Goal: Task Accomplishment & Management: Use online tool/utility

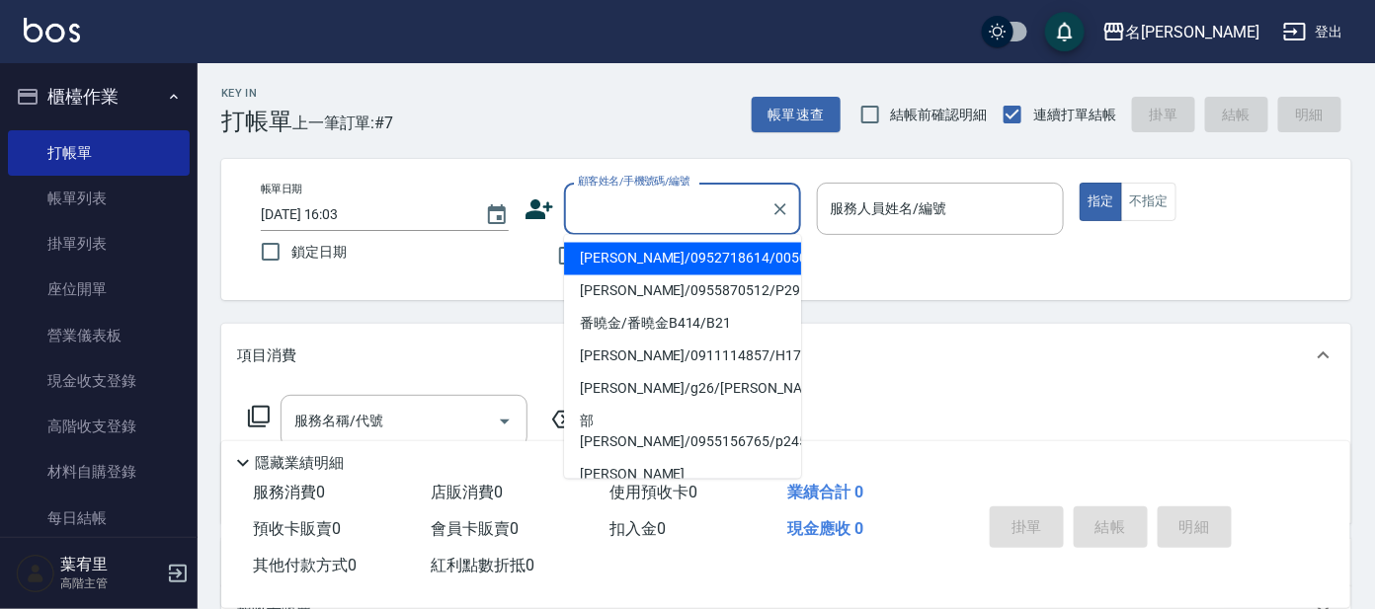
click at [718, 209] on input "顧客姓名/手機號碼/編號" at bounding box center [668, 209] width 190 height 35
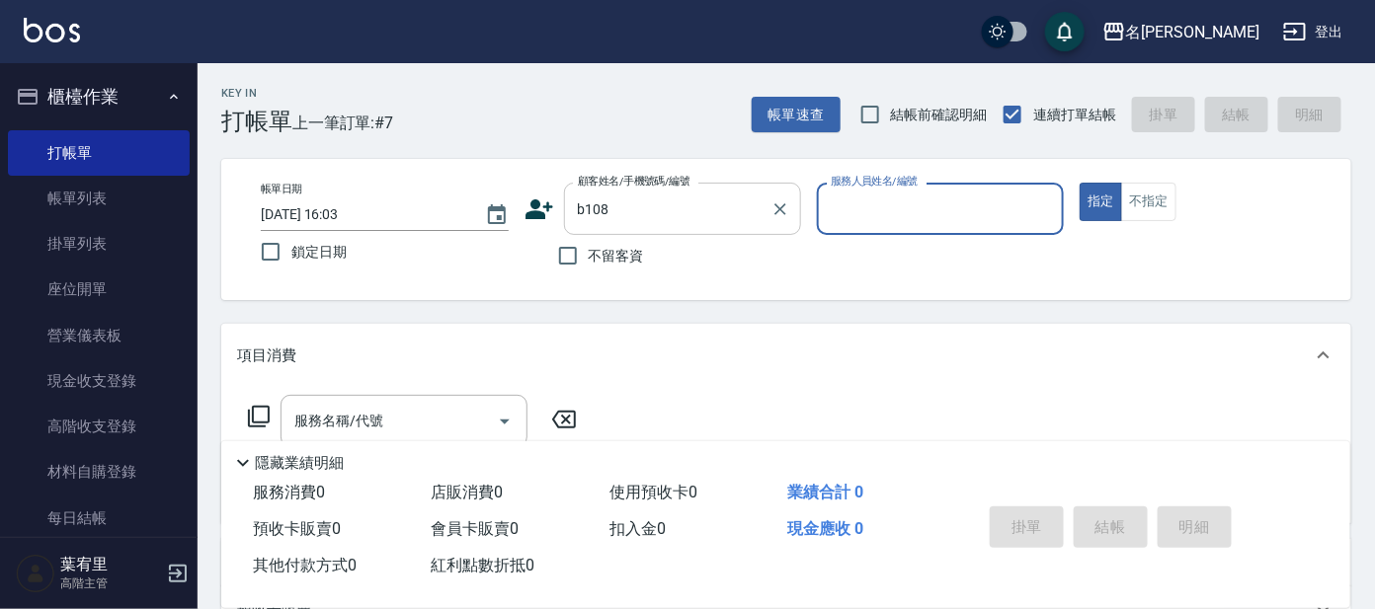
click at [723, 214] on input "b108" at bounding box center [668, 209] width 190 height 35
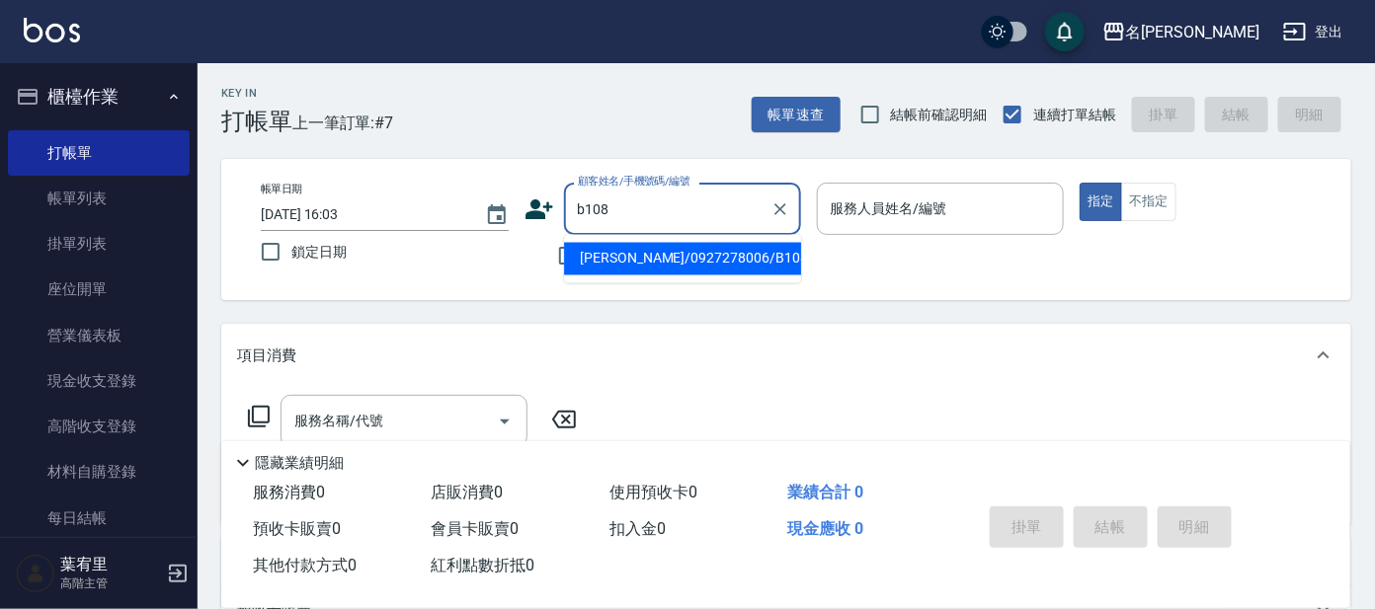
click at [714, 256] on li "[PERSON_NAME]/0927278006/B108" at bounding box center [682, 259] width 237 height 33
type input "[PERSON_NAME]/0927278006/B108"
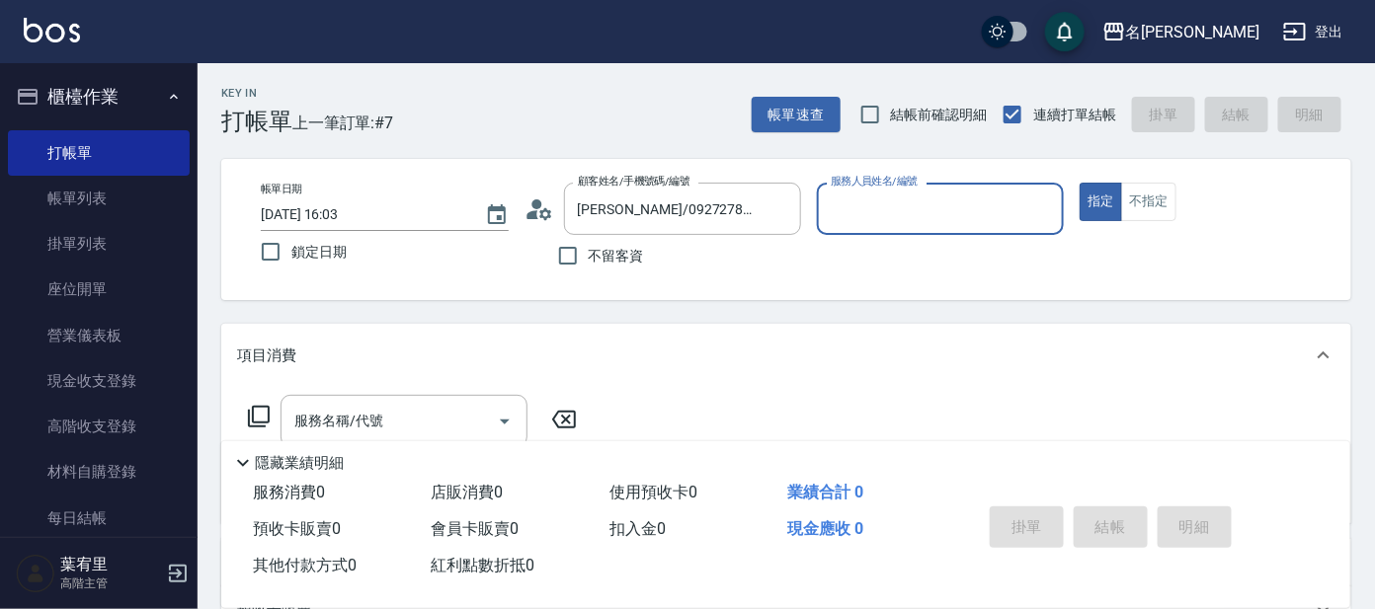
type input "美君-2"
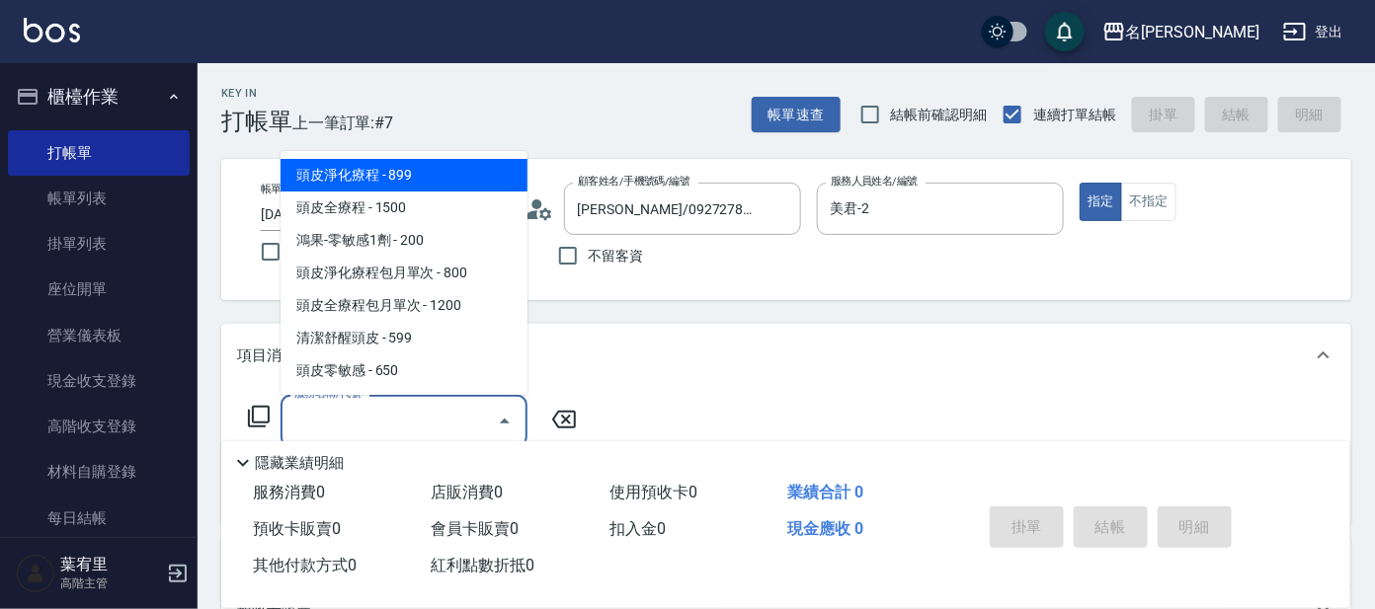
click at [403, 429] on input "服務名稱/代號" at bounding box center [388, 421] width 199 height 35
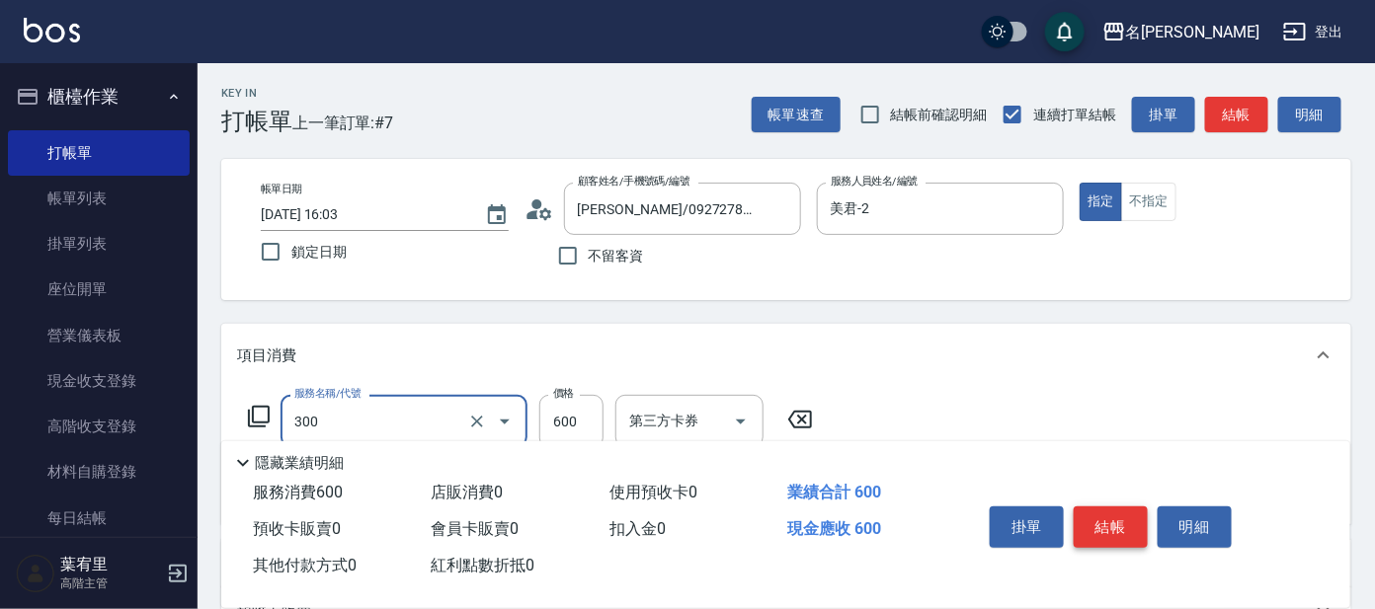
type input "剪髮 講師級設計師(300)"
click at [1078, 528] on button "結帳" at bounding box center [1110, 527] width 74 height 41
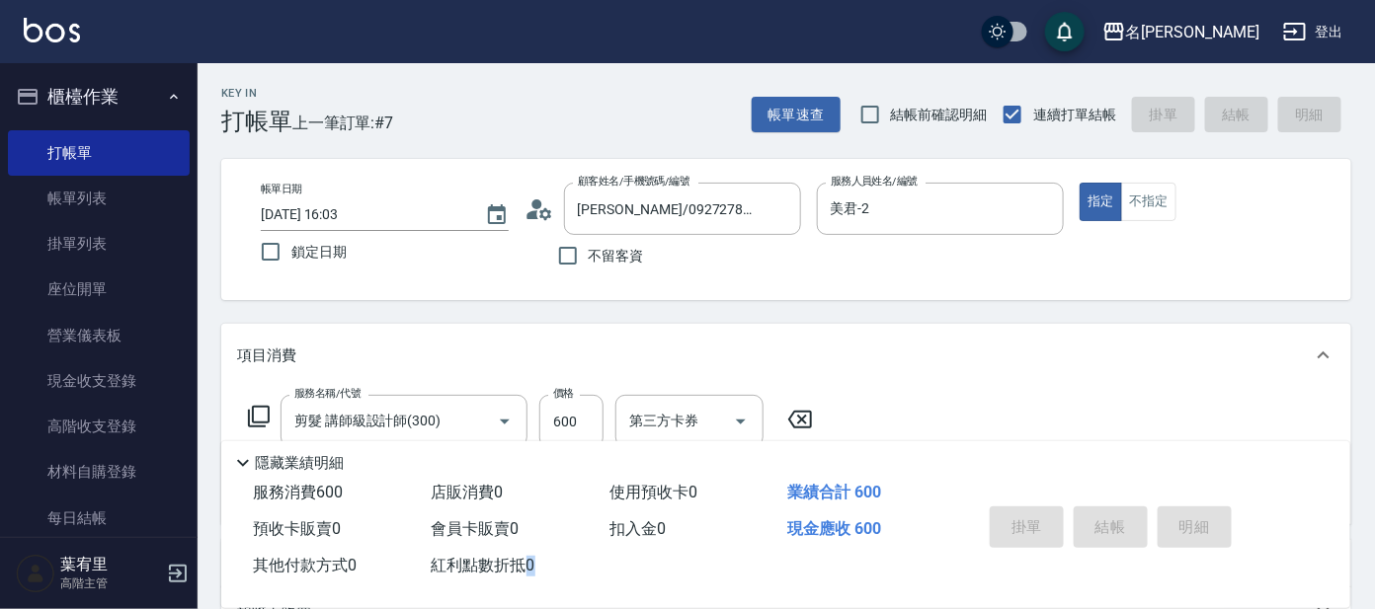
click at [1078, 528] on div "掛單 結帳 明細" at bounding box center [1111, 530] width 258 height 62
type input "[DATE] 16:49"
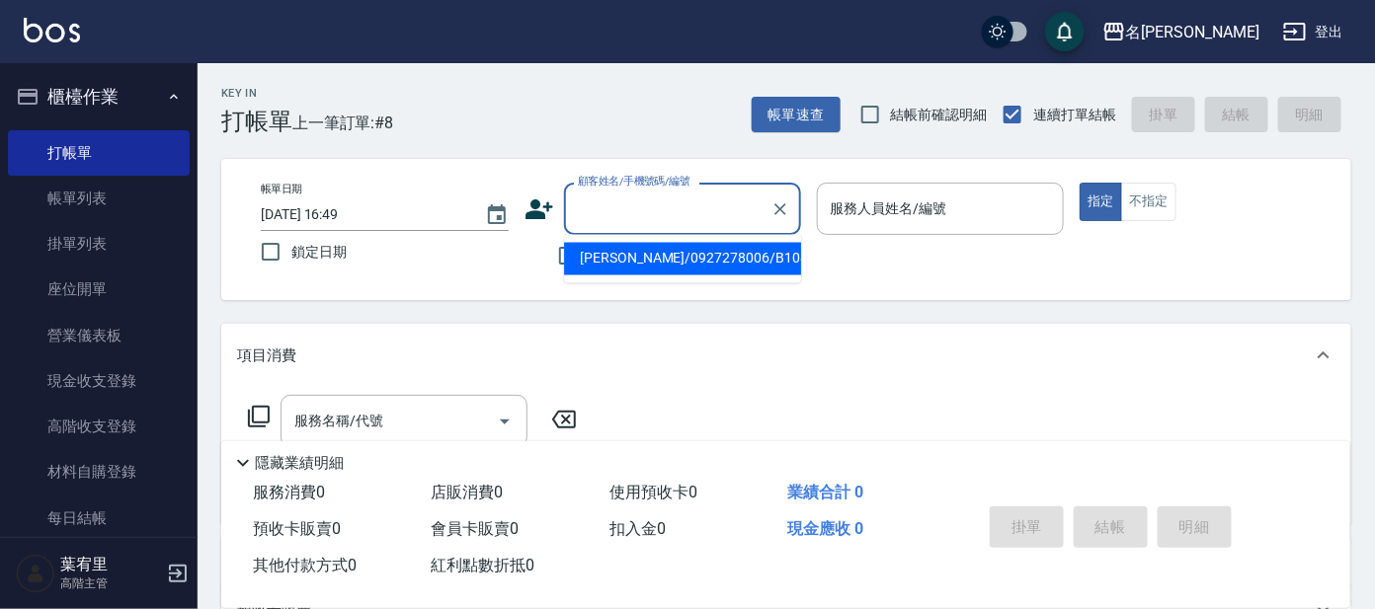
click at [659, 192] on input "顧客姓名/手機號碼/編號" at bounding box center [668, 209] width 190 height 35
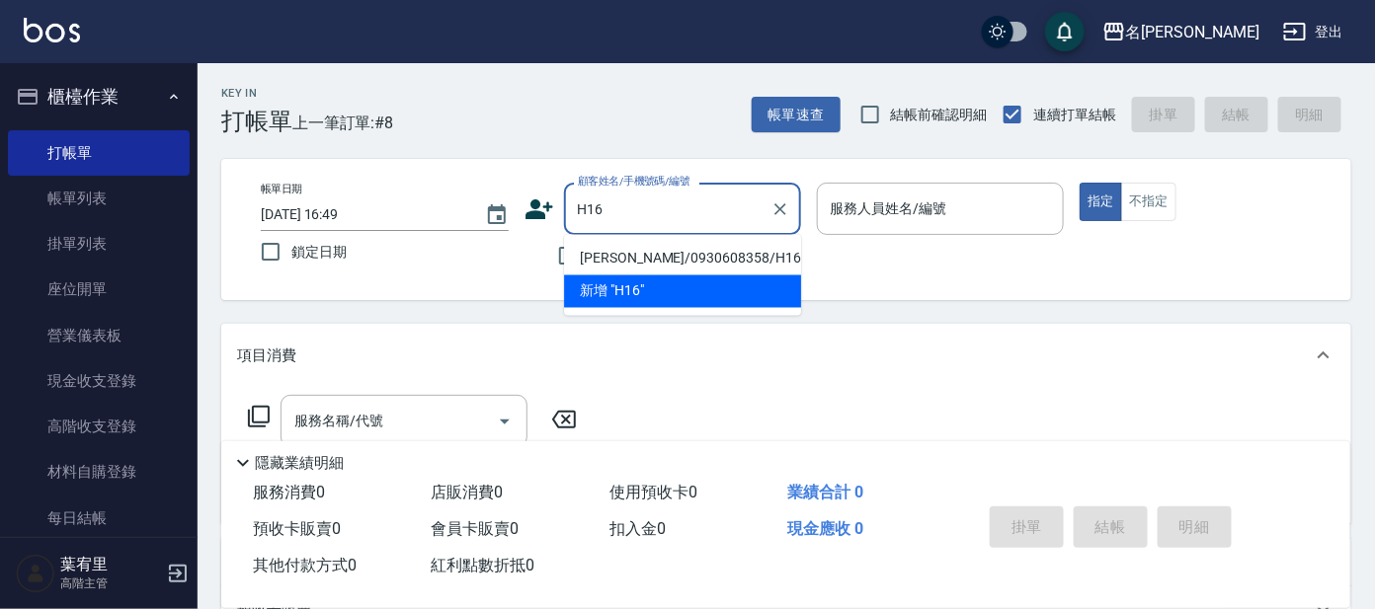
type input "[PERSON_NAME]/0930608358/H16"
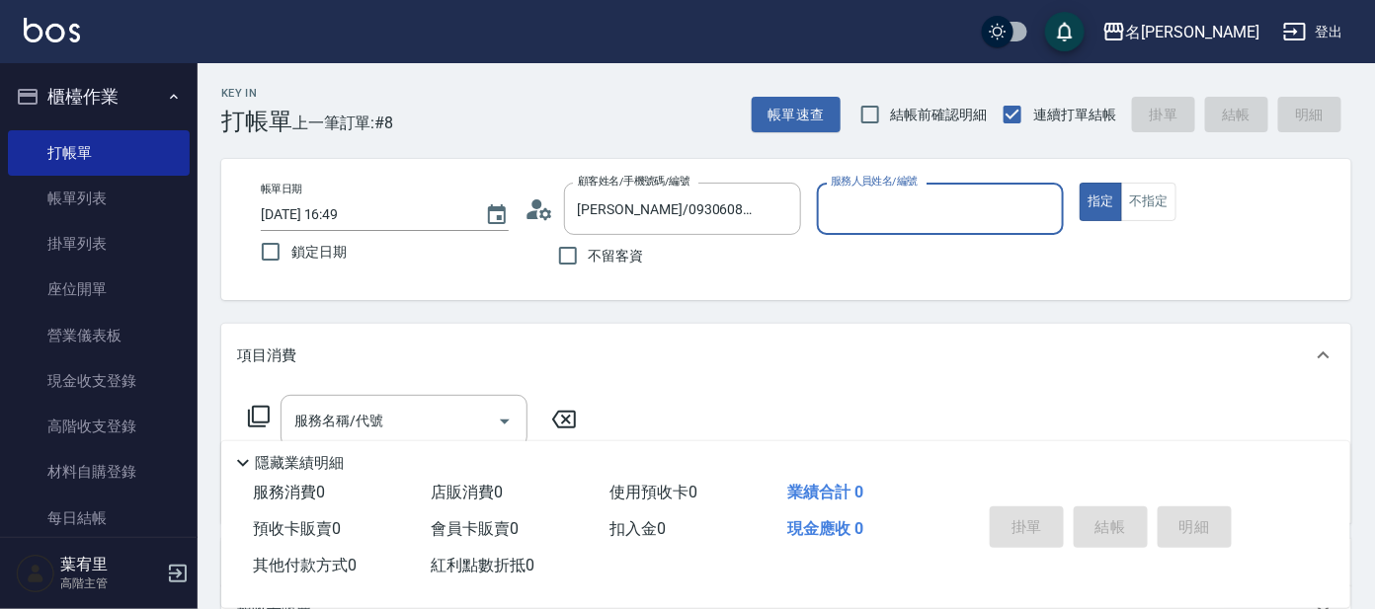
type input "[PERSON_NAME]-8"
click at [1079, 183] on button "指定" at bounding box center [1100, 202] width 42 height 39
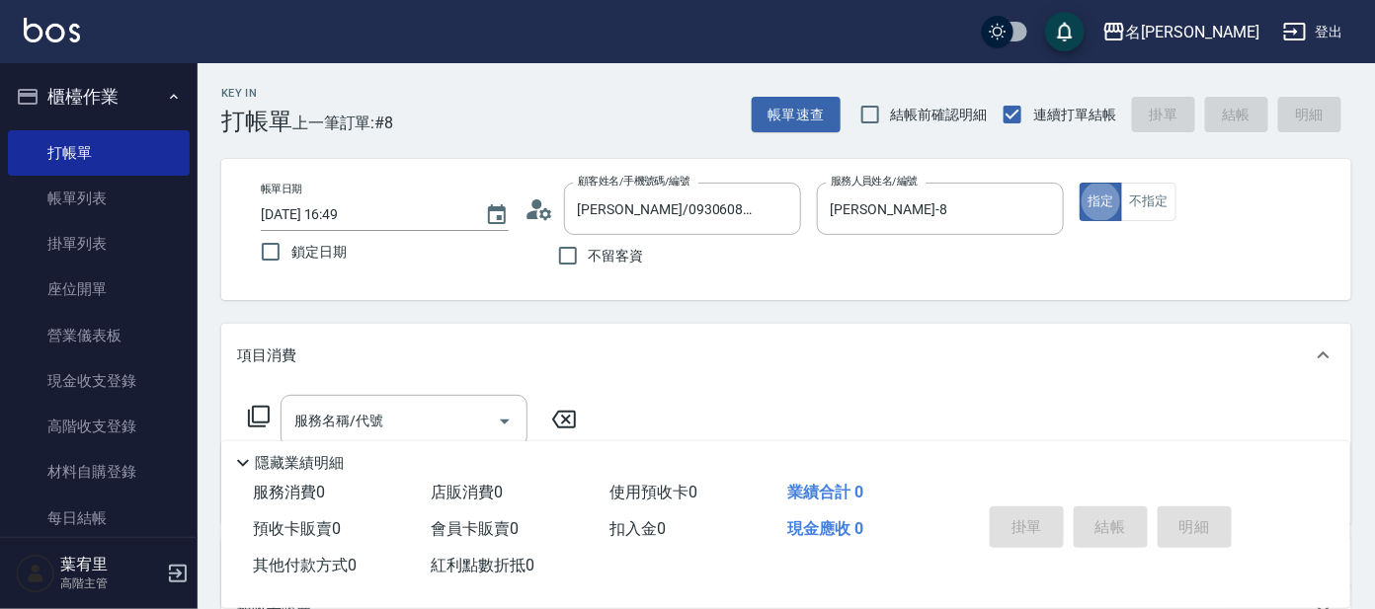
type button "true"
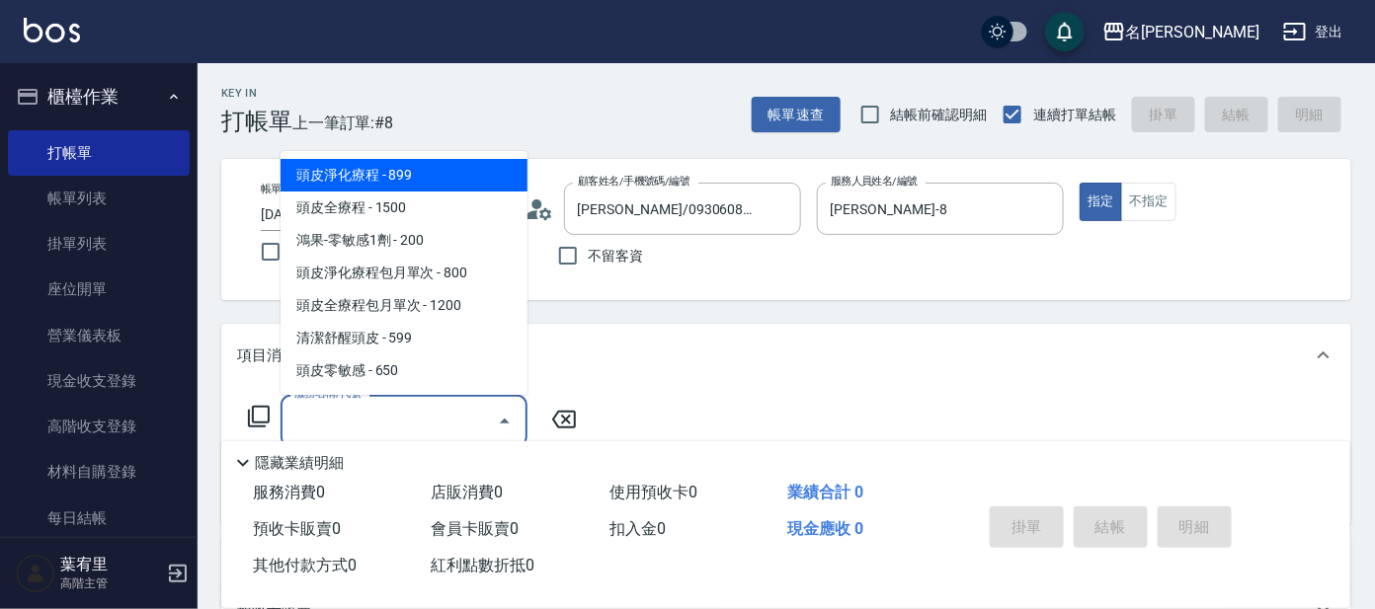
type input "頭皮淨化療程(101)"
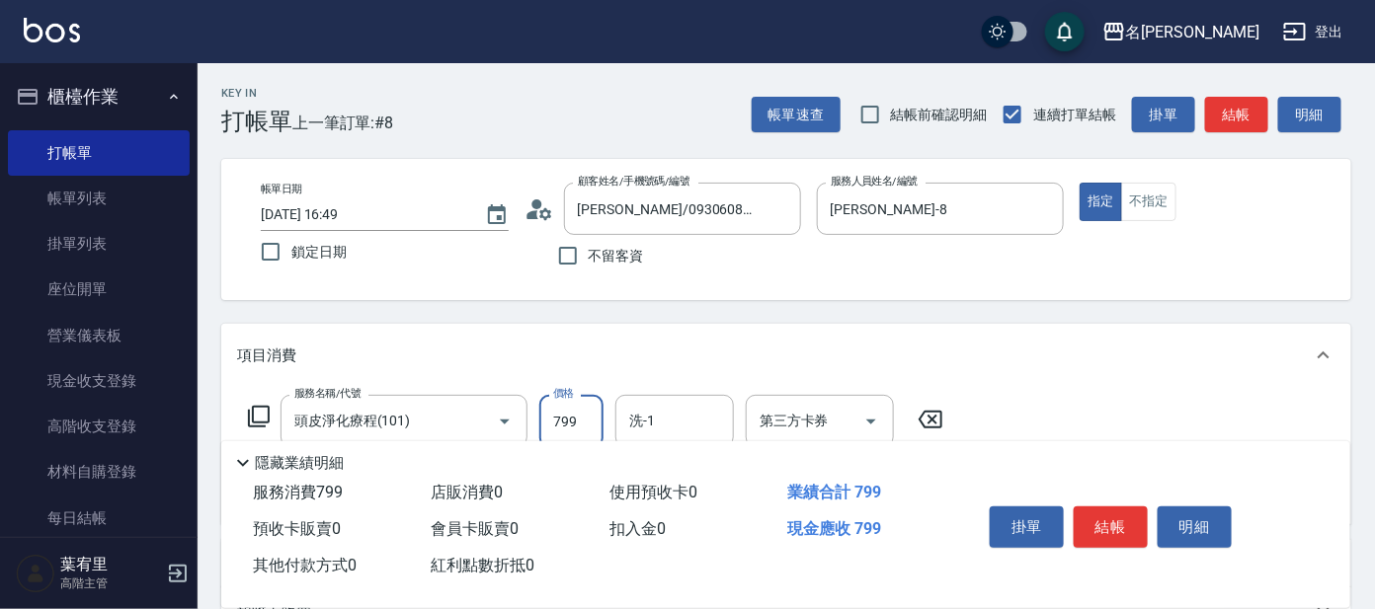
type input "799"
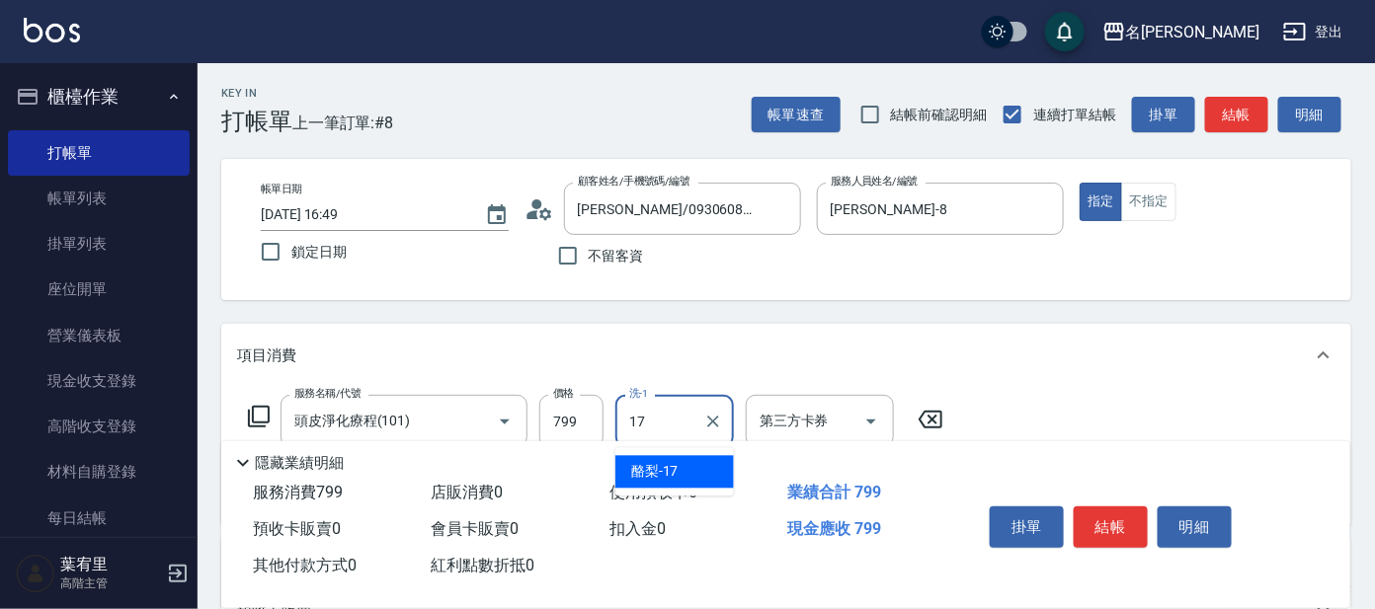
type input "酪梨-17"
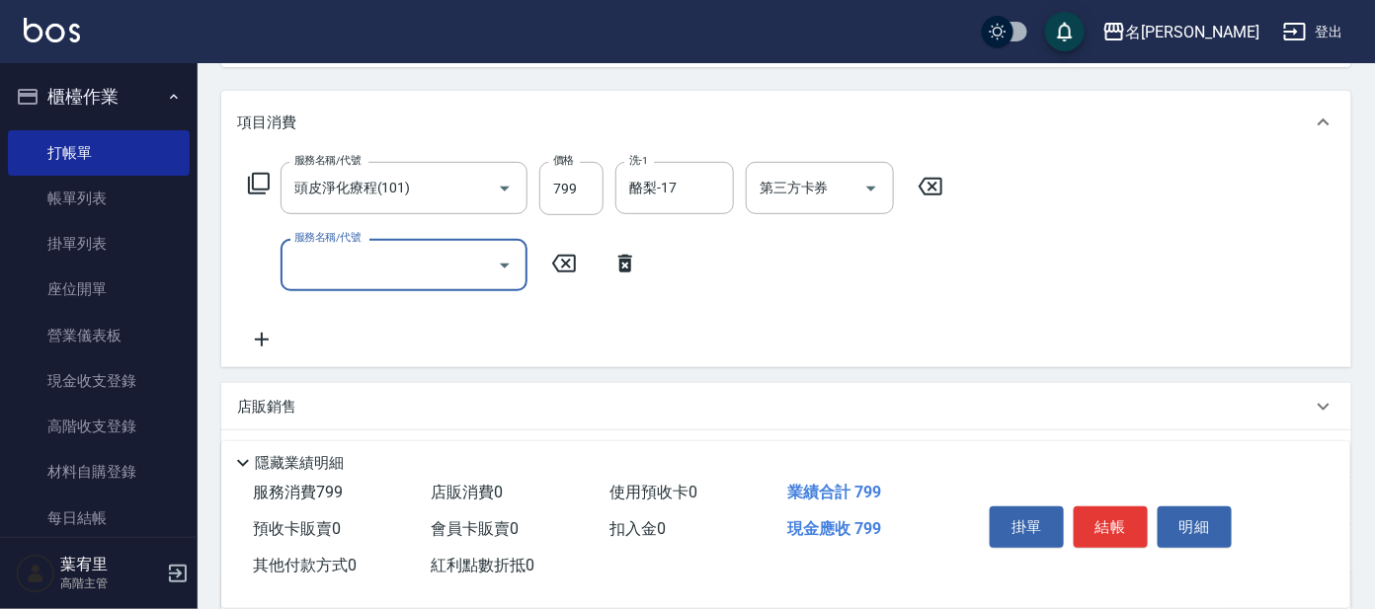
scroll to position [246, 0]
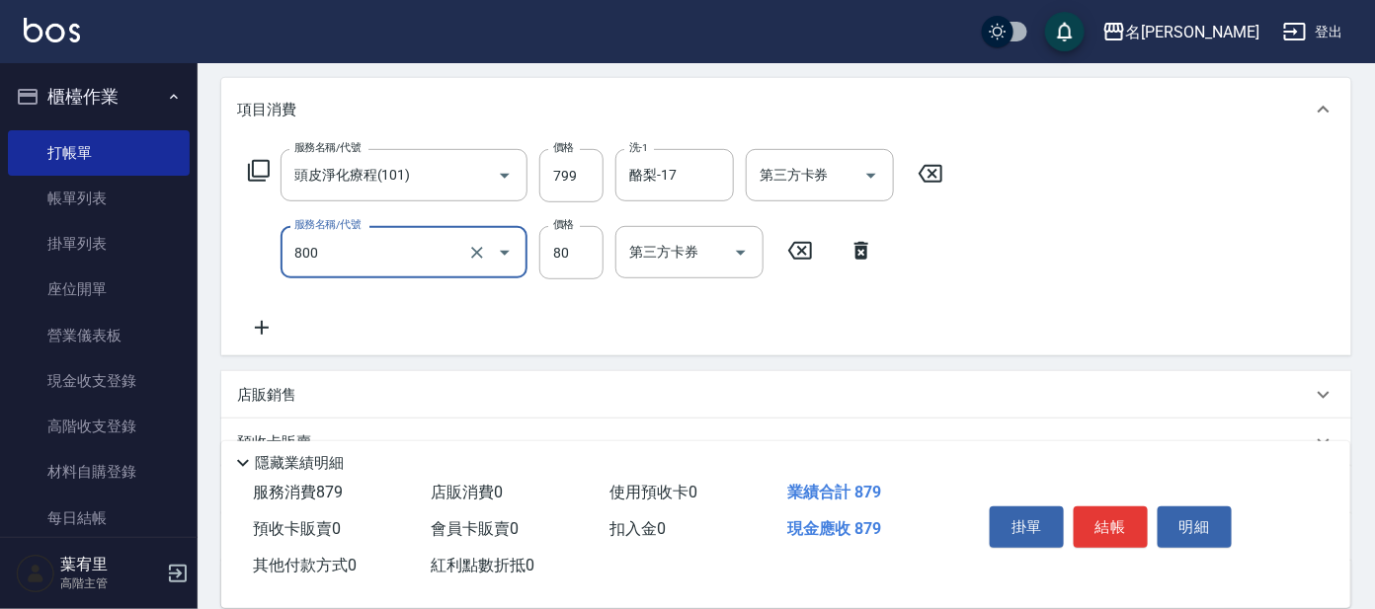
type input "快速修護(800)"
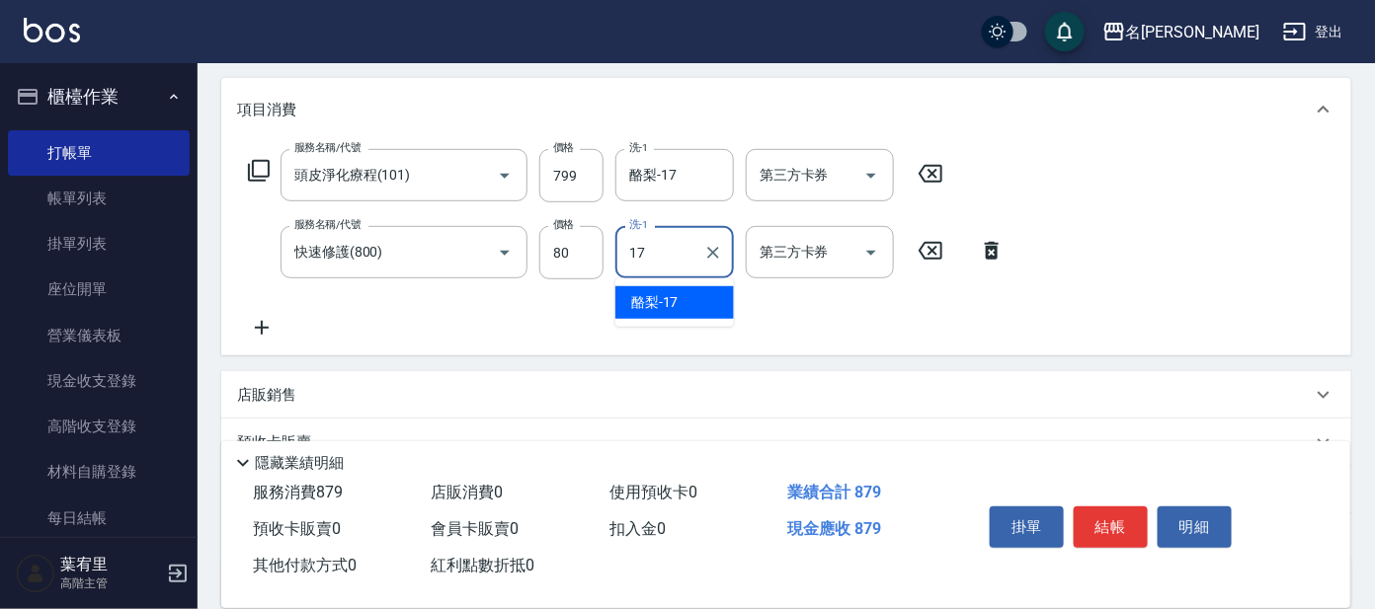
type input "酪梨-17"
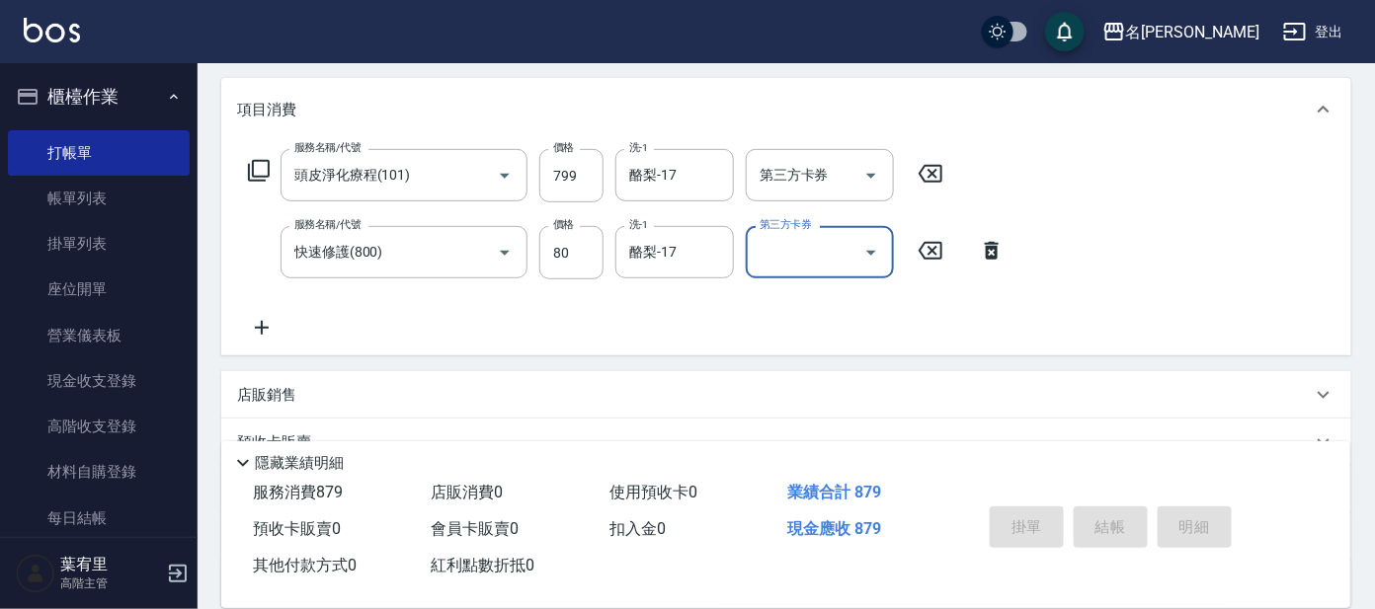
type input "[DATE] 16:58"
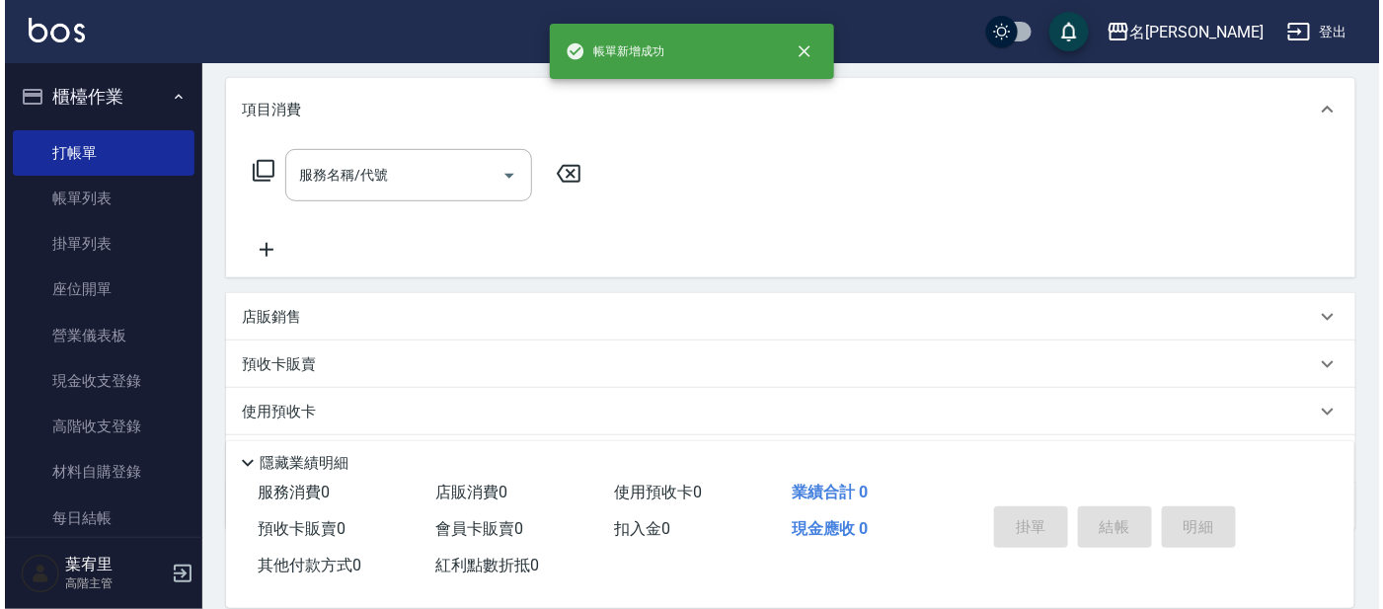
scroll to position [0, 0]
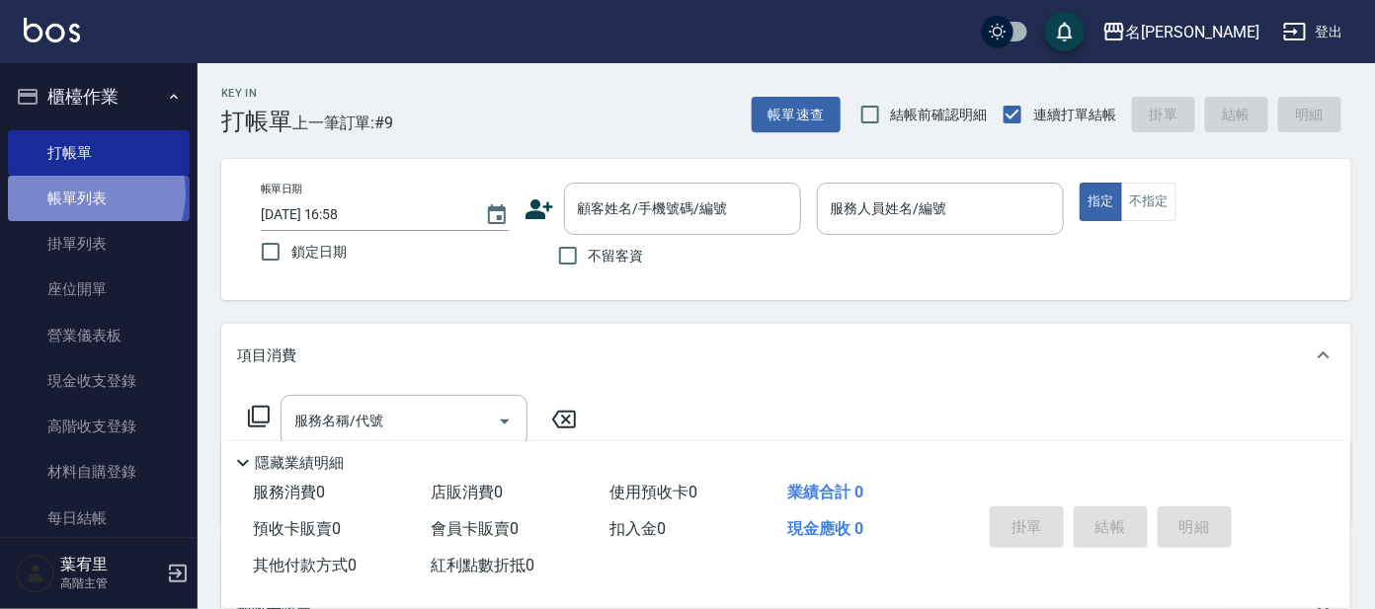
click at [91, 194] on link "帳單列表" at bounding box center [99, 198] width 182 height 45
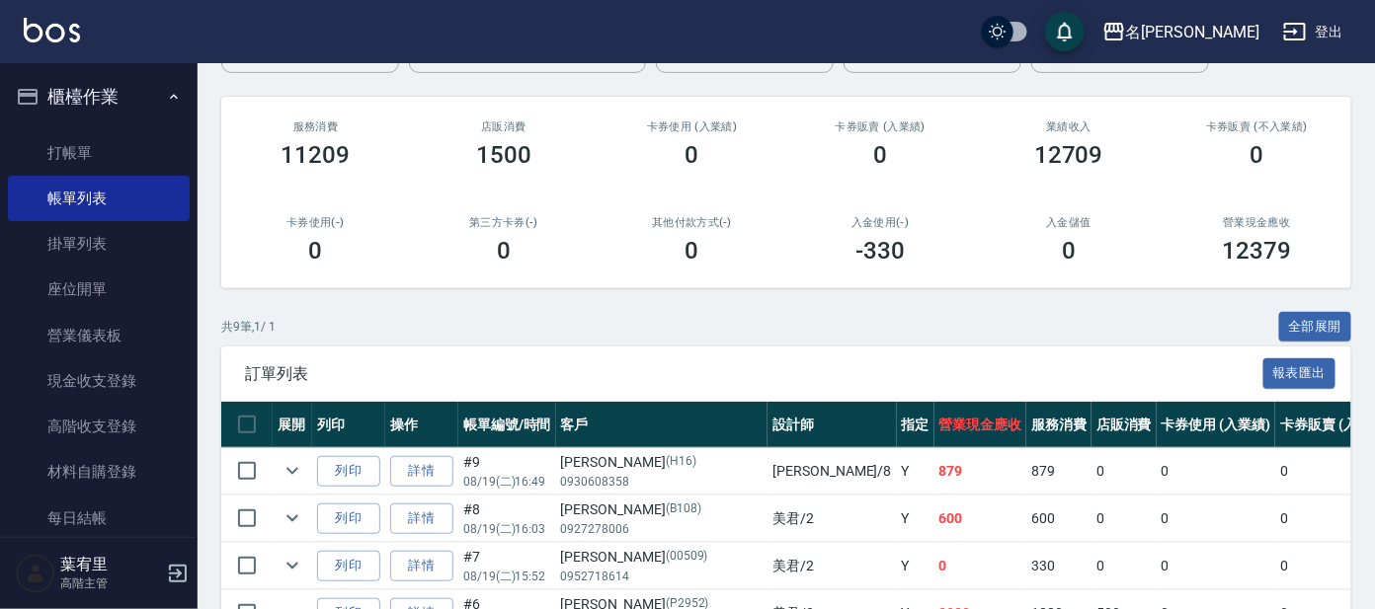
scroll to position [369, 0]
